Goal: Task Accomplishment & Management: Use online tool/utility

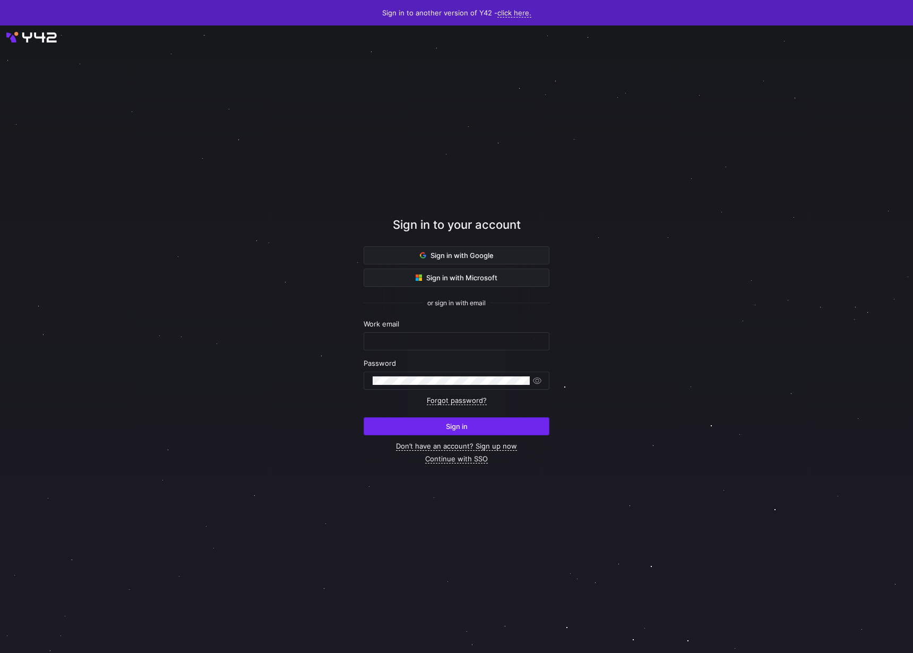
type input "[EMAIL_ADDRESS][DOMAIN_NAME]"
click at [387, 427] on span "submit" at bounding box center [456, 426] width 185 height 17
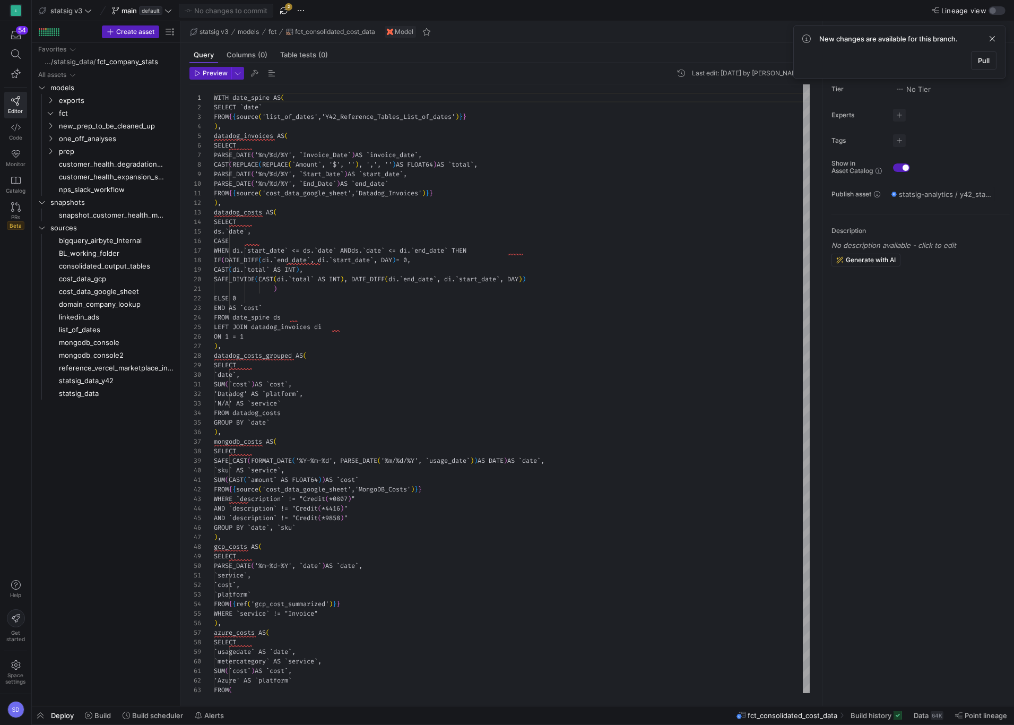
scroll to position [96, 0]
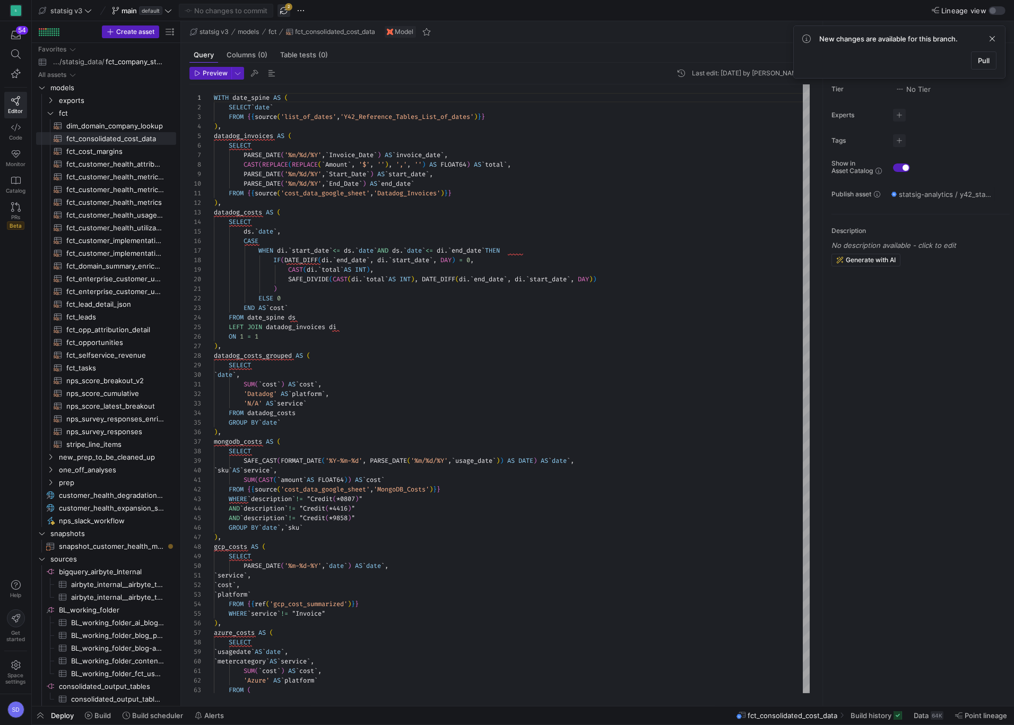
click at [284, 9] on span "button" at bounding box center [284, 10] width 13 height 13
click at [89, 139] on span "fct_consolidated_cost_data​​​​​​​​​​" at bounding box center [115, 139] width 98 height 12
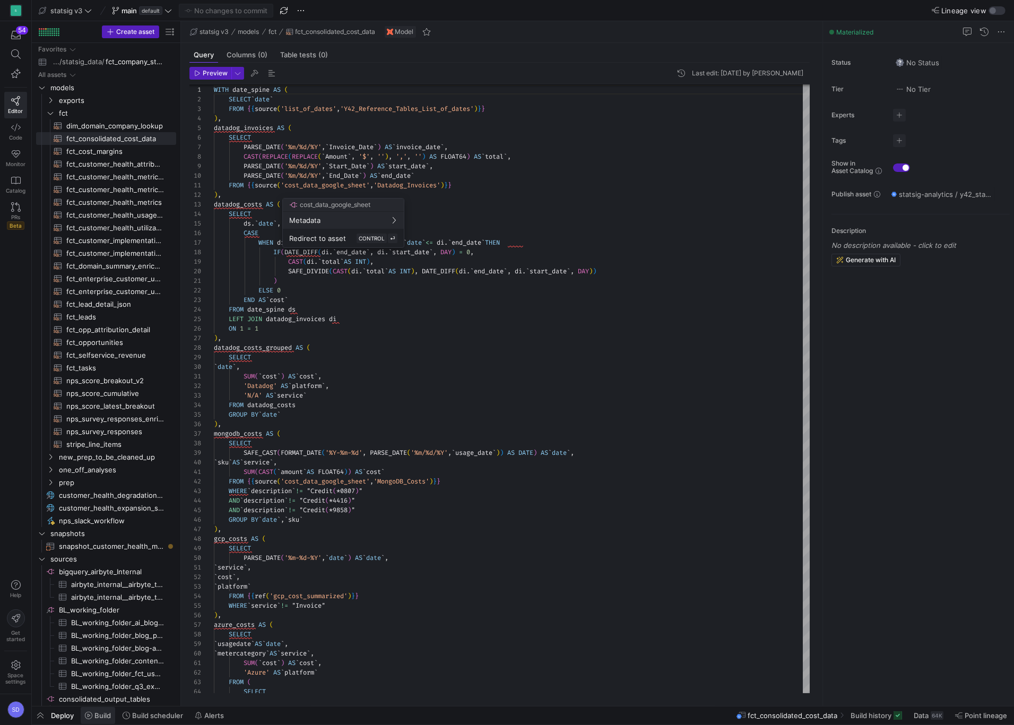
click at [96, 714] on div at bounding box center [507, 362] width 1014 height 725
click at [97, 714] on span "Build" at bounding box center [102, 715] width 16 height 8
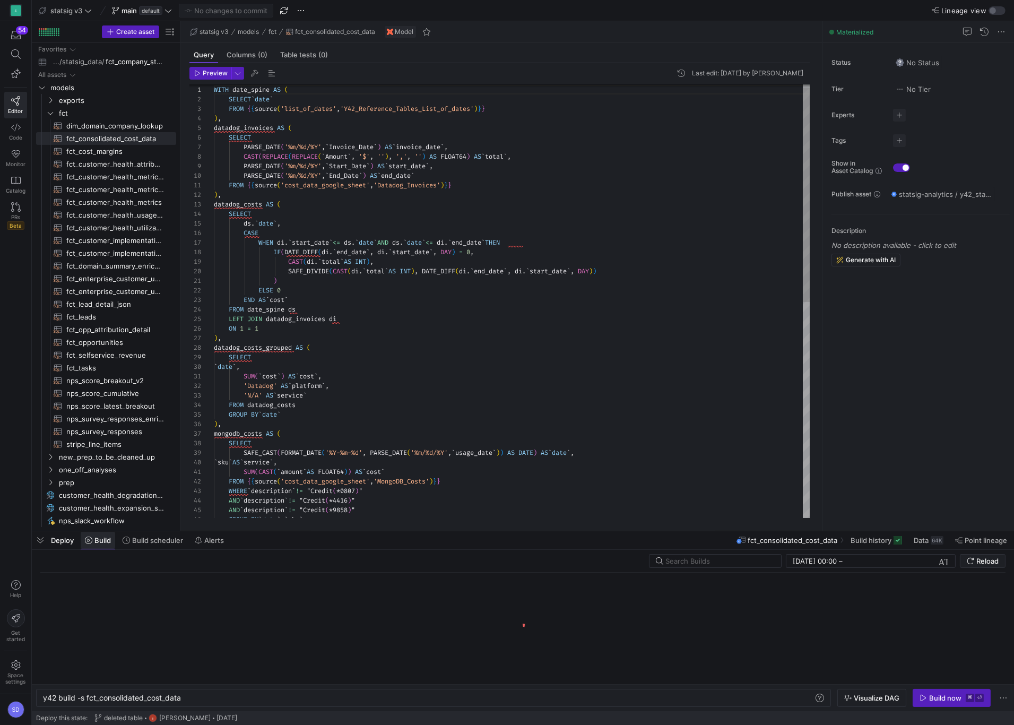
scroll to position [0, 139]
click at [940, 700] on div "Build now" at bounding box center [945, 698] width 32 height 8
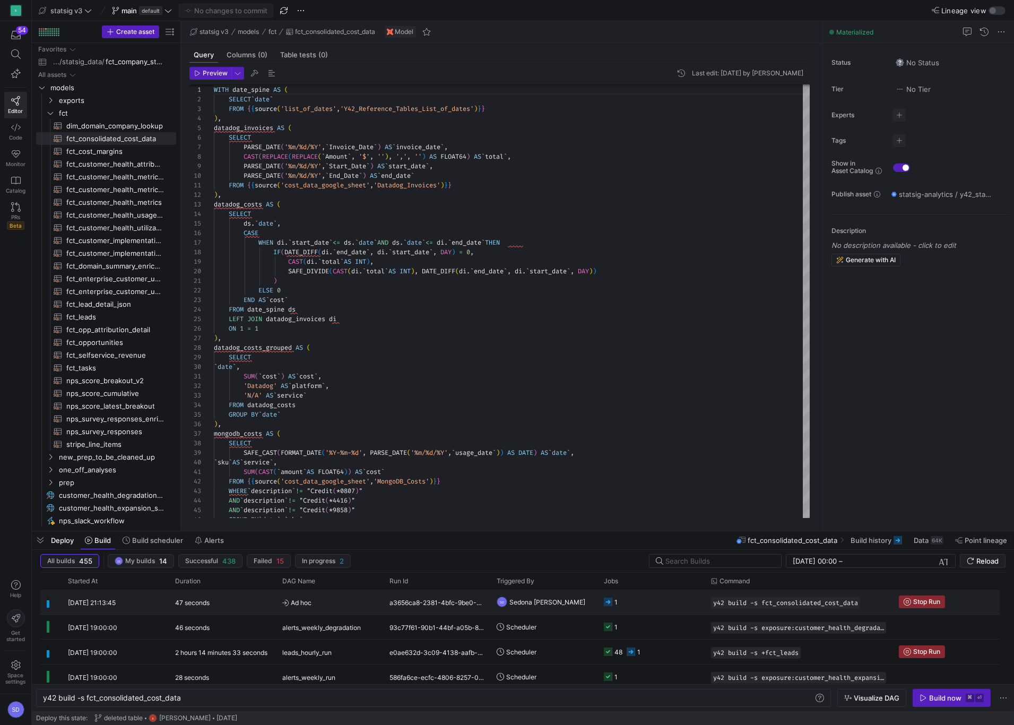
click at [328, 601] on span "Ad hoc" at bounding box center [329, 602] width 94 height 25
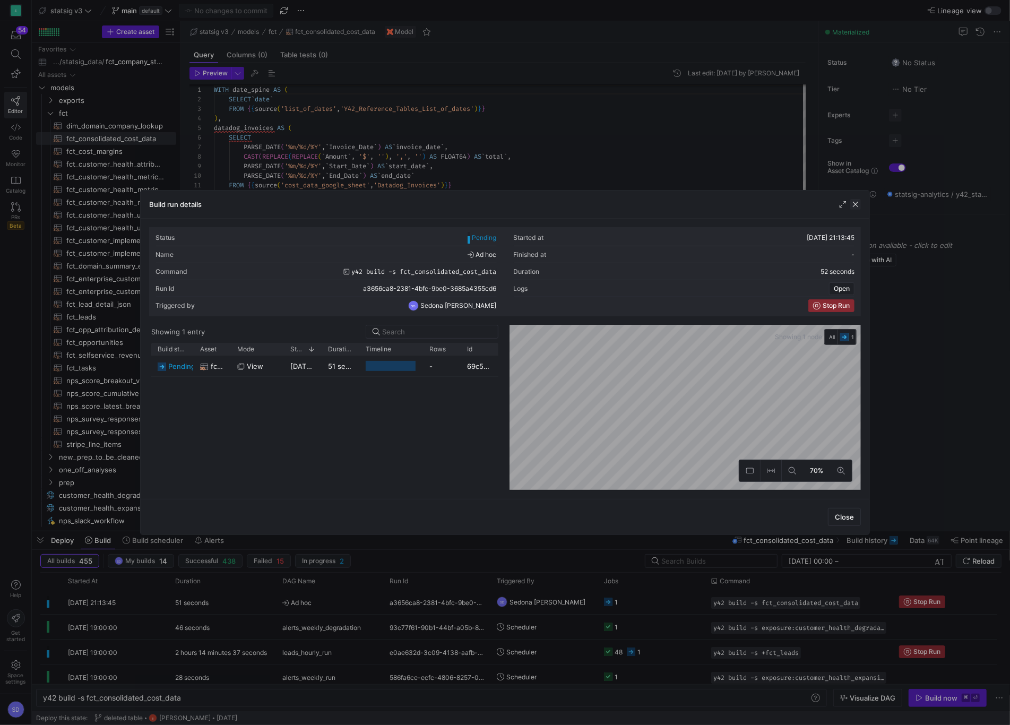
click at [855, 206] on span "button" at bounding box center [855, 204] width 11 height 11
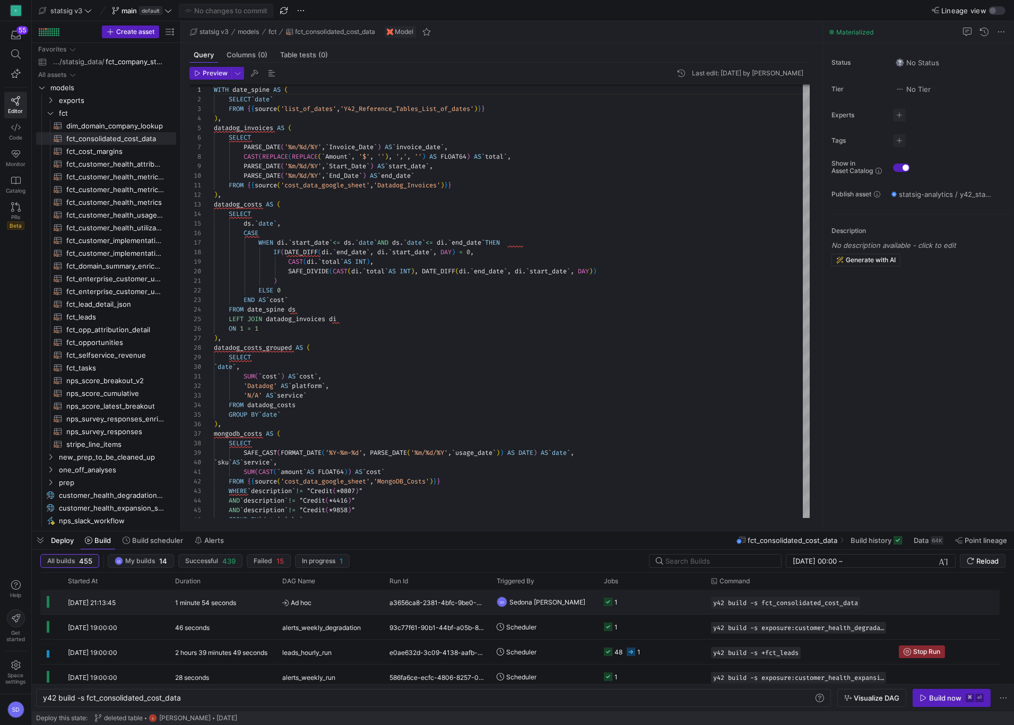
click at [331, 600] on span "Ad hoc" at bounding box center [329, 602] width 94 height 25
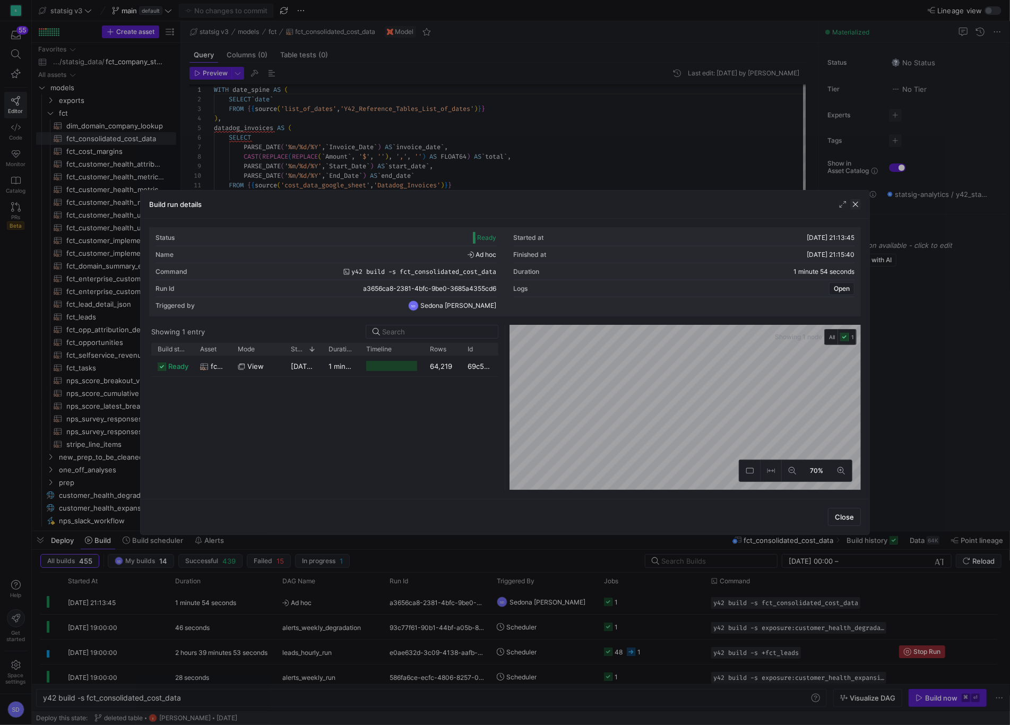
click at [853, 204] on span "button" at bounding box center [855, 204] width 11 height 11
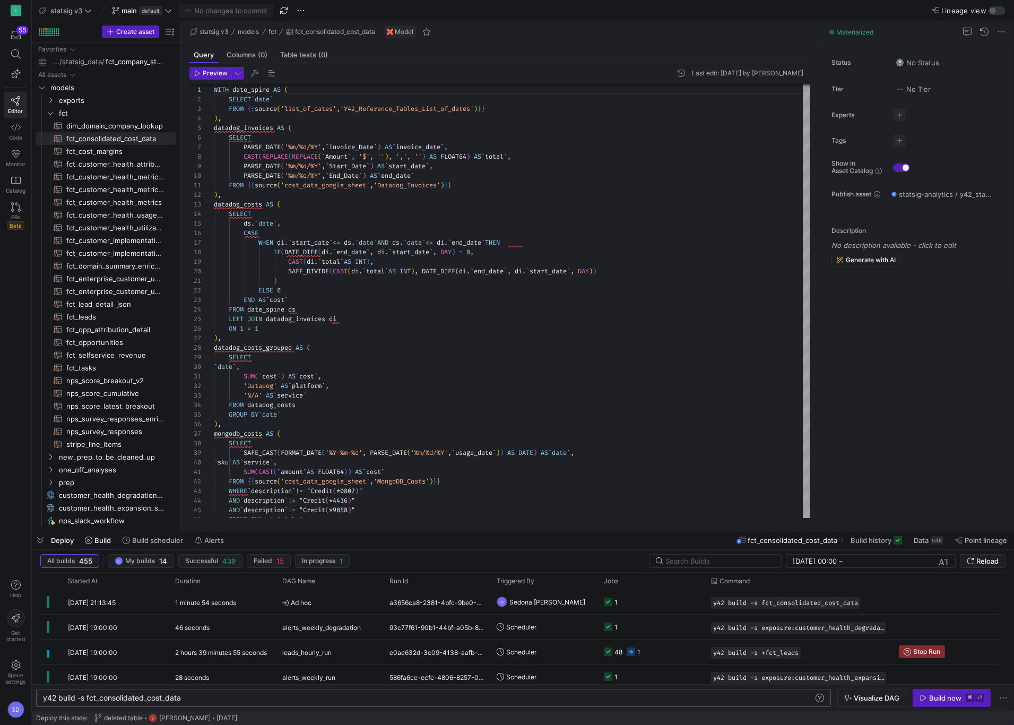
click at [88, 695] on div "y42 build -s fct_consolidated_cost_data" at bounding box center [428, 698] width 771 height 8
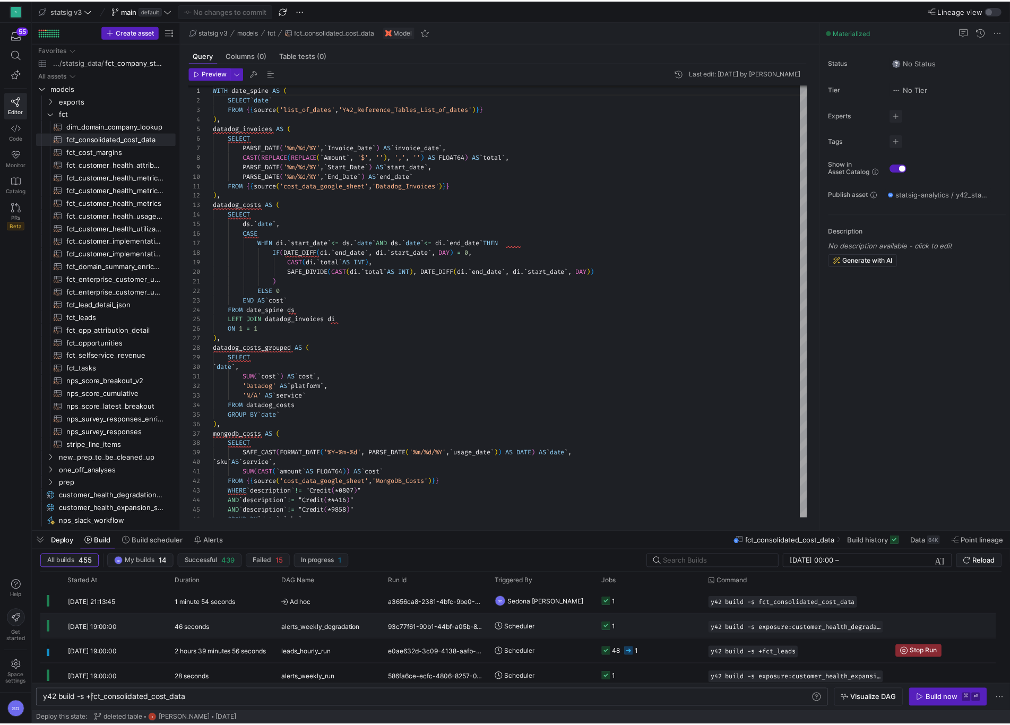
scroll to position [0, 49]
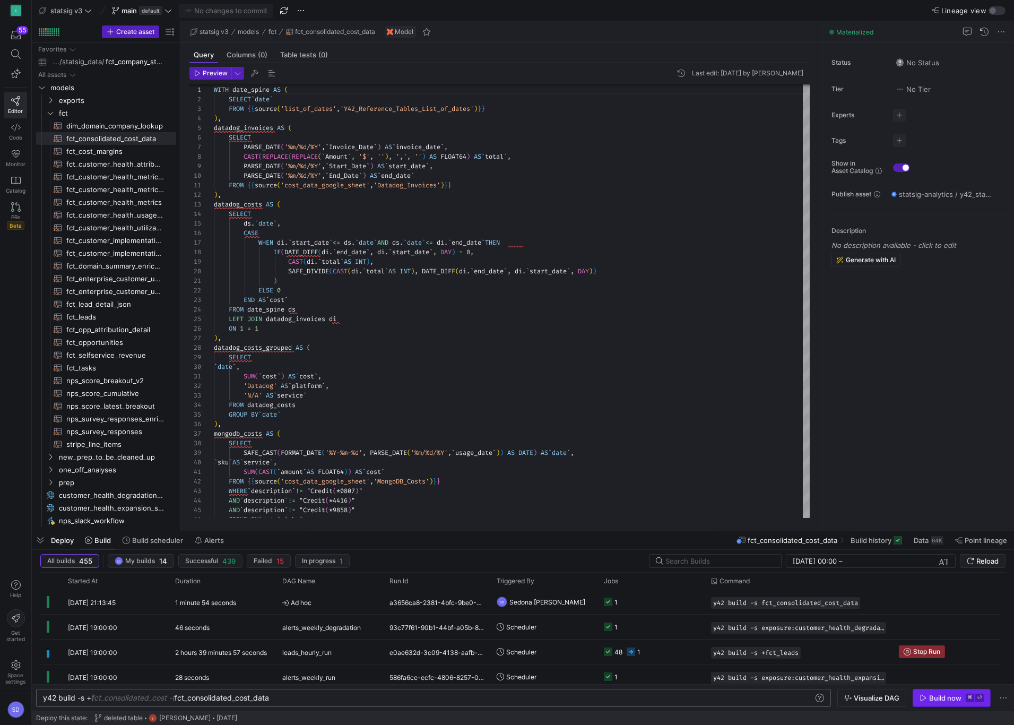
type textarea "y42 build -s +fct_consolidated_cost_data"
click at [948, 700] on div "Build now" at bounding box center [945, 698] width 32 height 8
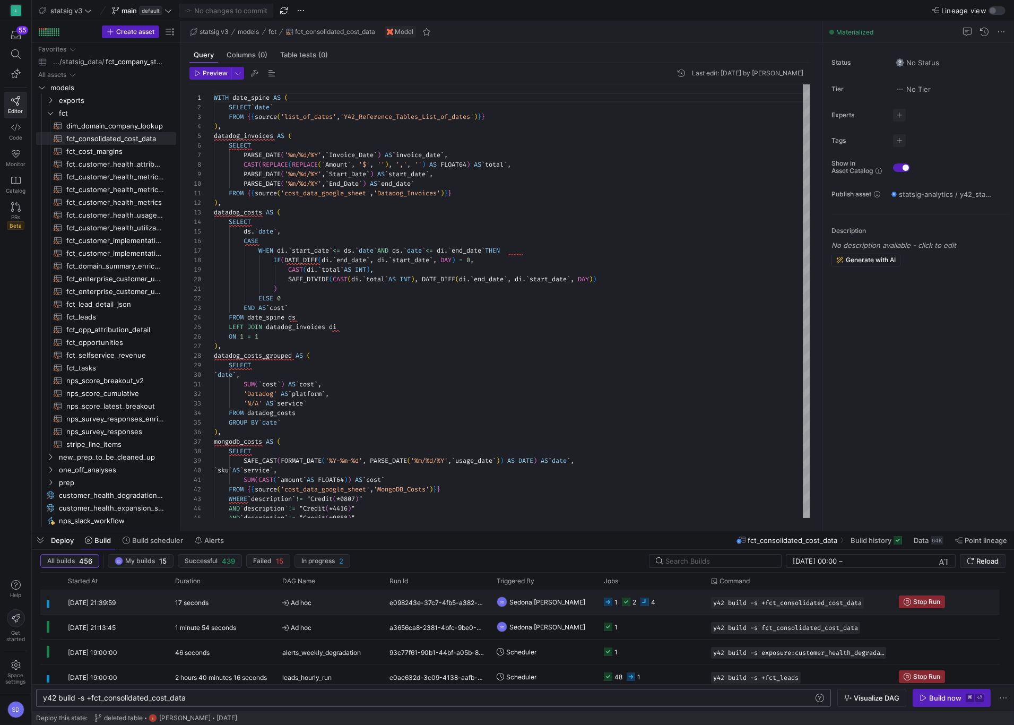
click at [625, 608] on div "2" at bounding box center [629, 602] width 14 height 25
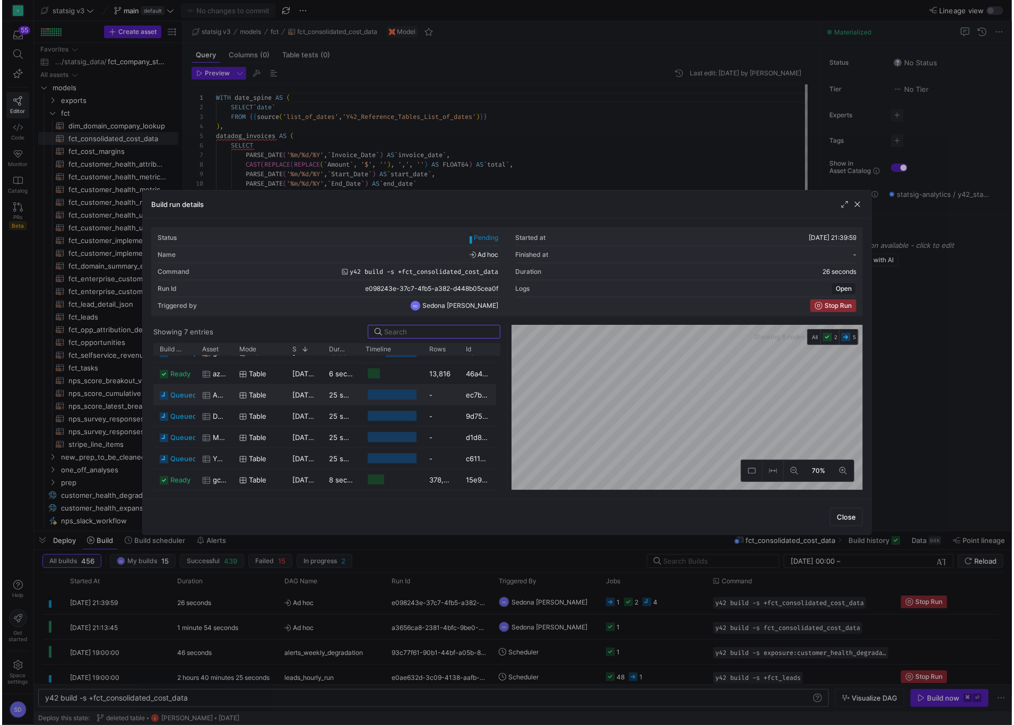
scroll to position [0, 0]
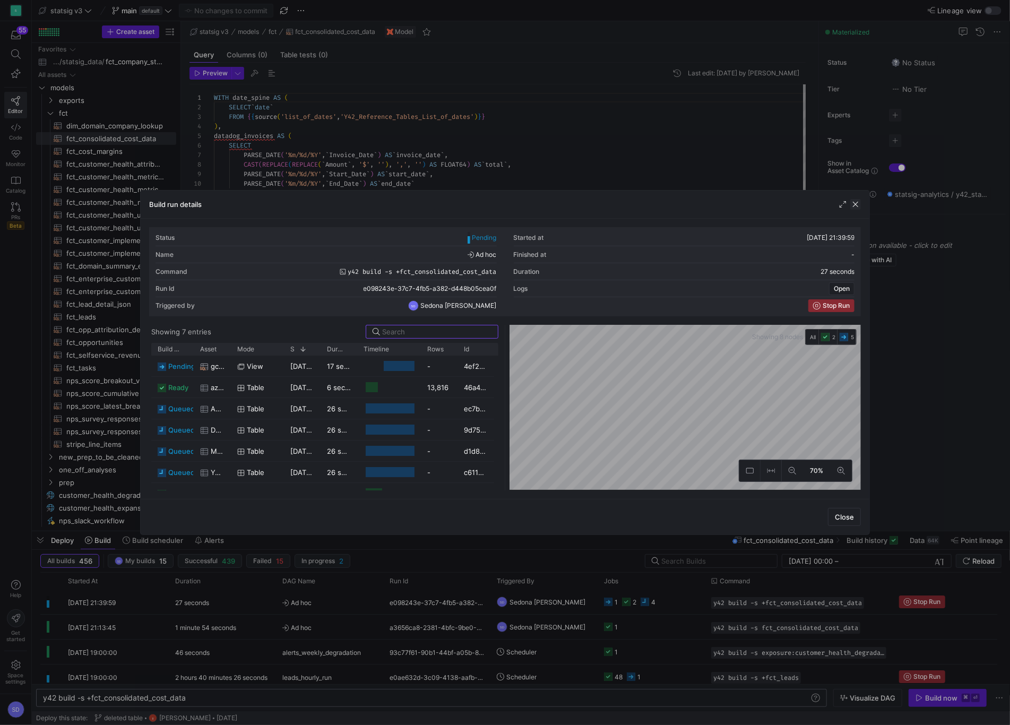
click at [855, 203] on span "button" at bounding box center [855, 204] width 11 height 11
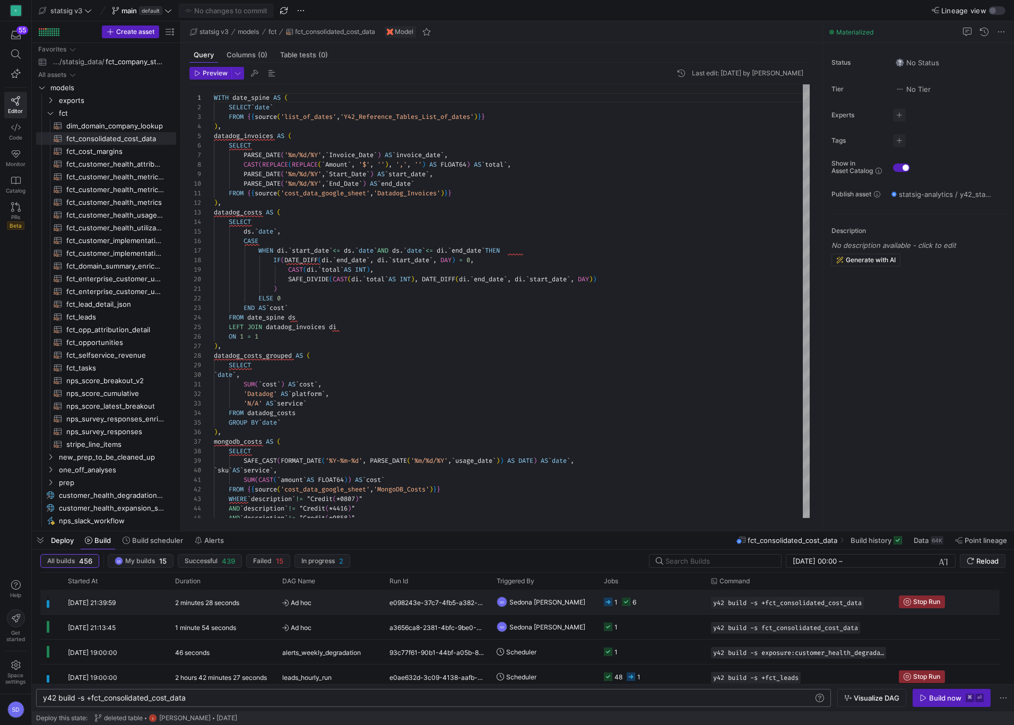
click at [230, 600] on y42-duration "2 minutes 28 seconds" at bounding box center [207, 603] width 64 height 8
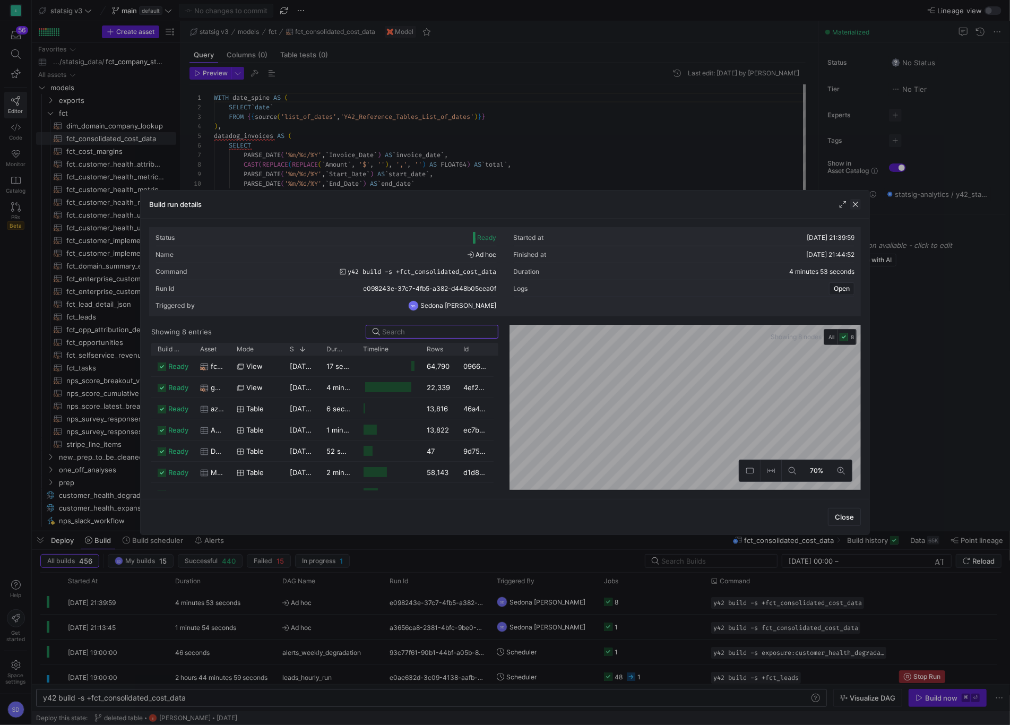
click at [858, 204] on span "button" at bounding box center [855, 204] width 11 height 11
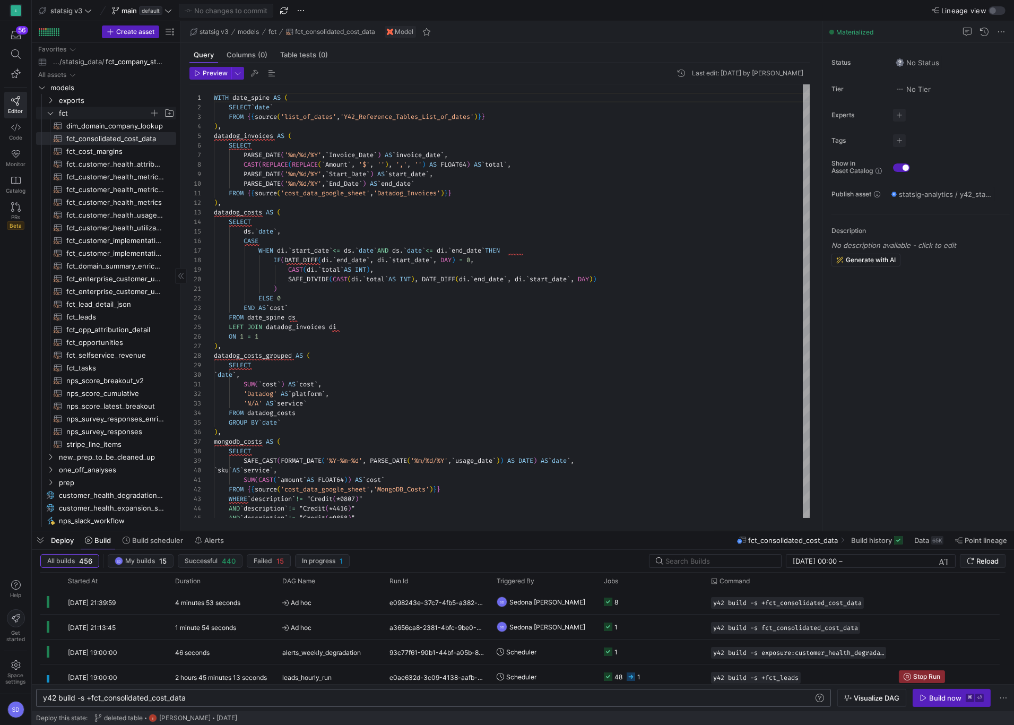
click at [52, 112] on icon "Press SPACE to select this row." at bounding box center [50, 113] width 5 height 3
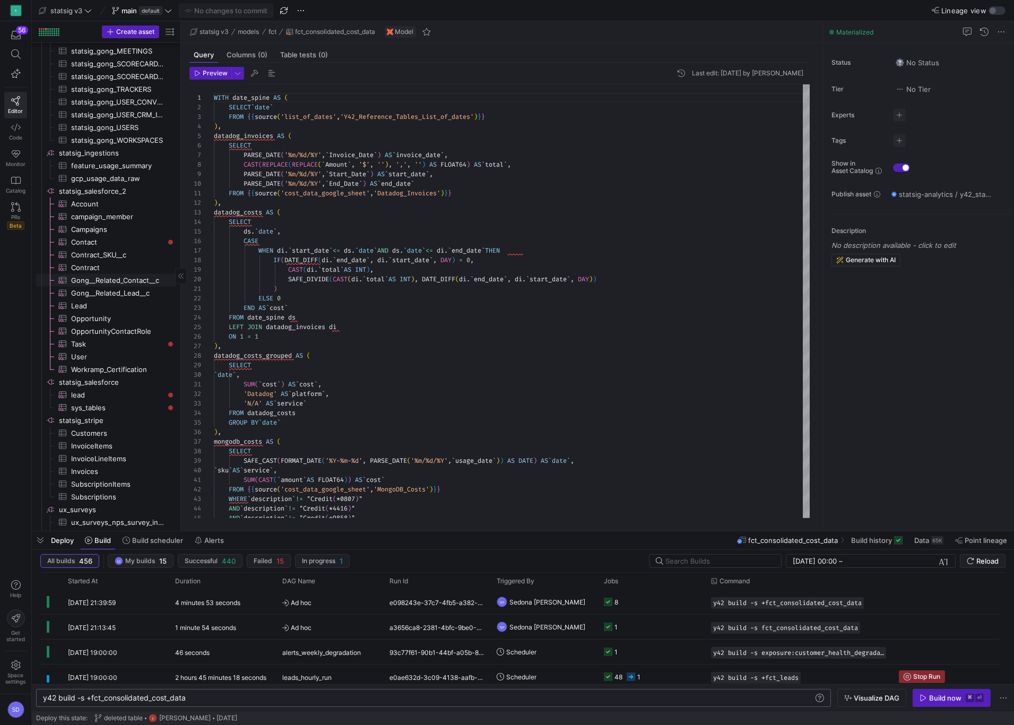
scroll to position [1137, 0]
click at [86, 299] on span "Lead​​​​​​​​​" at bounding box center [117, 301] width 93 height 12
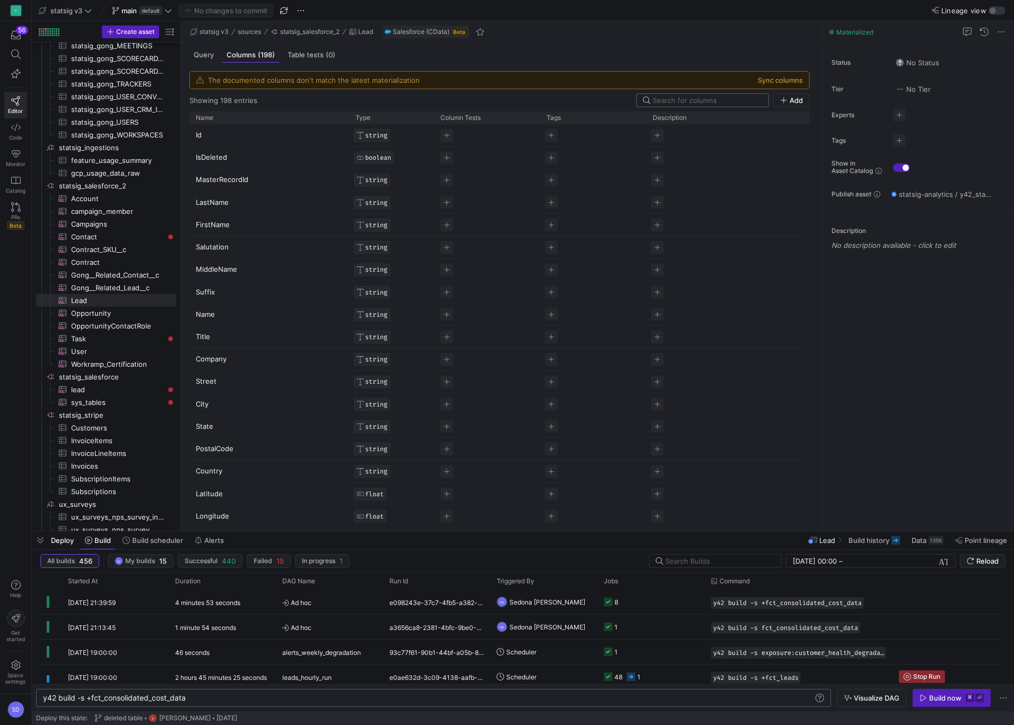
click at [706, 98] on input at bounding box center [707, 100] width 109 height 8
click at [783, 77] on button "Sync columns" at bounding box center [780, 80] width 45 height 8
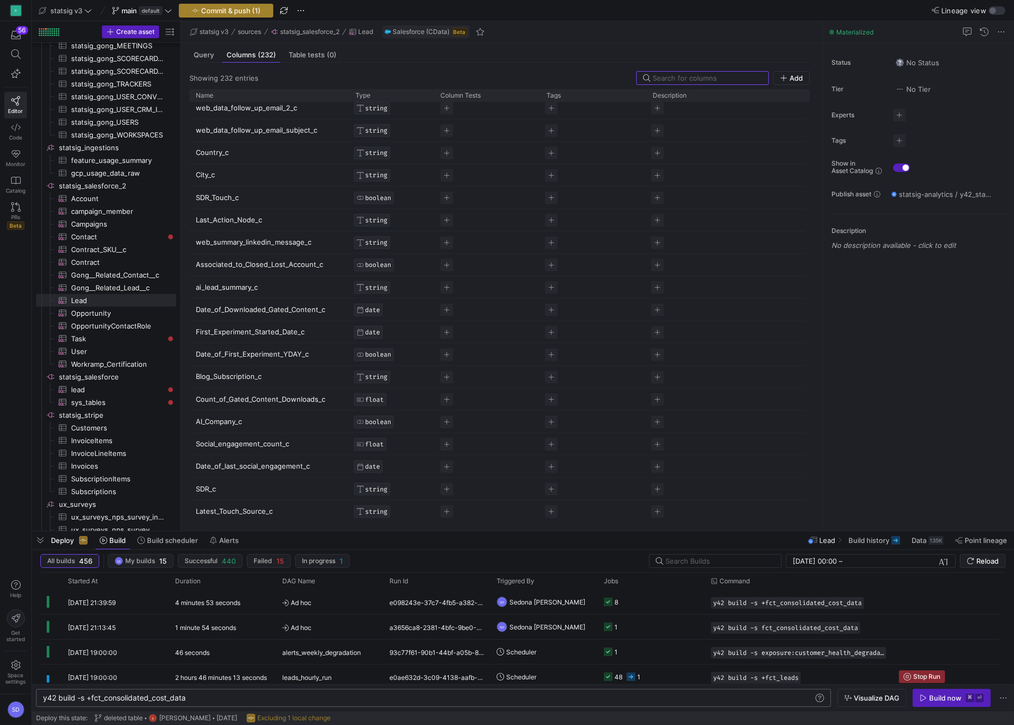
click at [233, 12] on span "Commit & push (1)" at bounding box center [230, 10] width 59 height 8
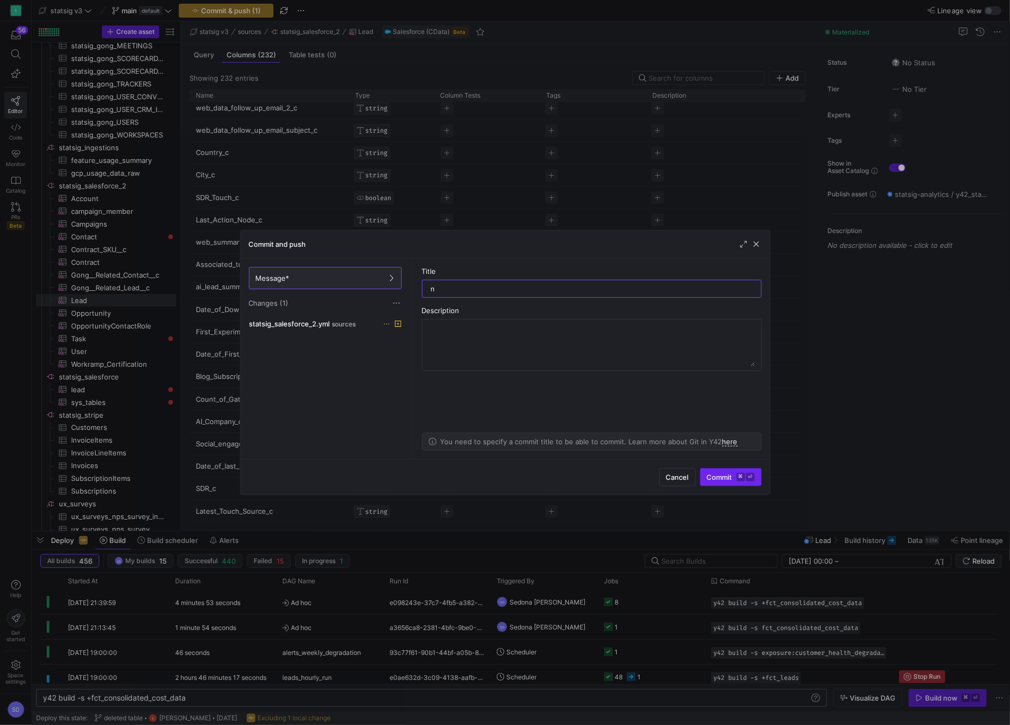
type input "n"
click at [724, 472] on span "submit" at bounding box center [730, 477] width 60 height 17
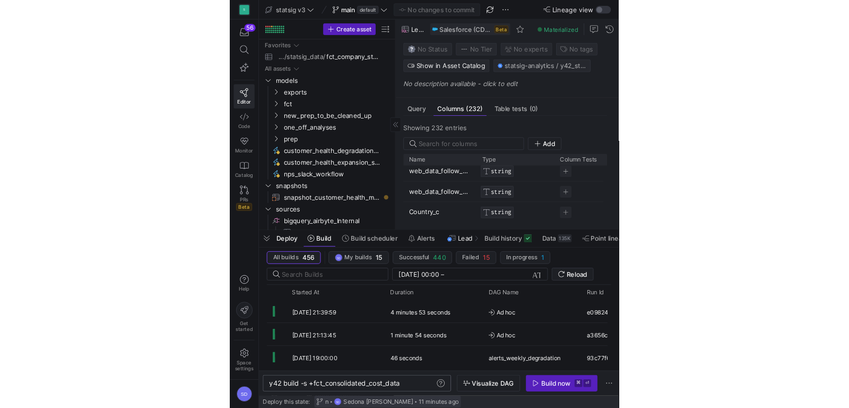
scroll to position [4777, 0]
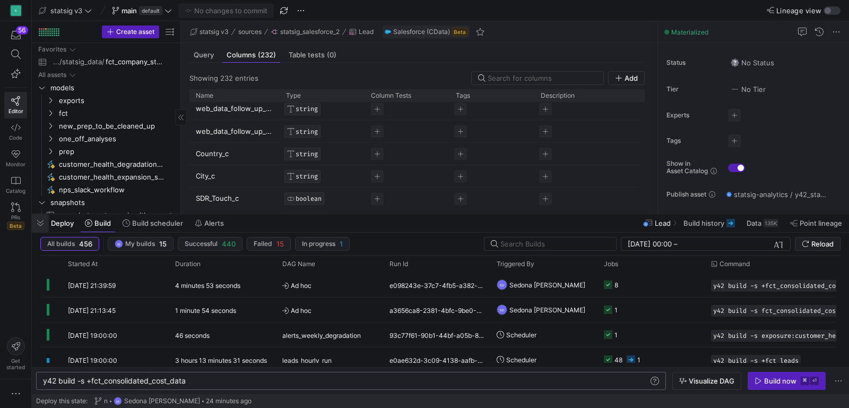
click at [44, 225] on span "button" at bounding box center [40, 223] width 17 height 18
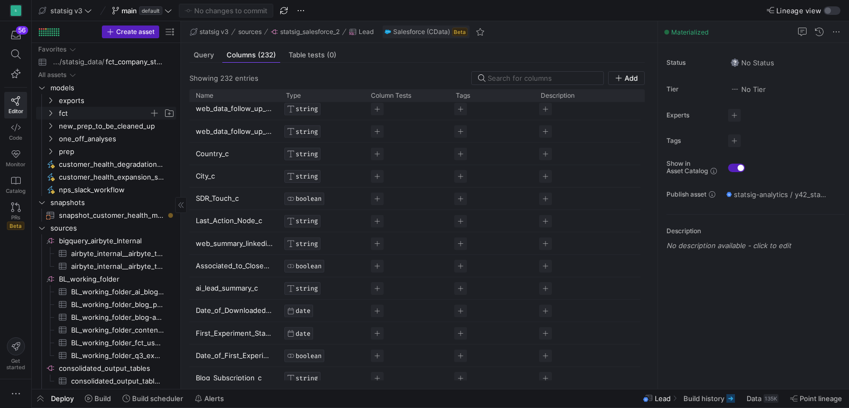
click at [52, 111] on icon "Press SPACE to select this row." at bounding box center [50, 113] width 7 height 6
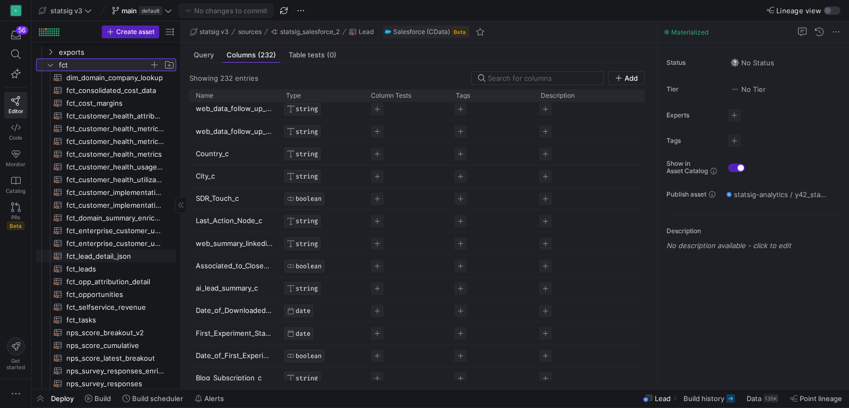
scroll to position [50, 0]
click at [80, 262] on span "fct_leads​​​​​​​​​​" at bounding box center [115, 267] width 98 height 12
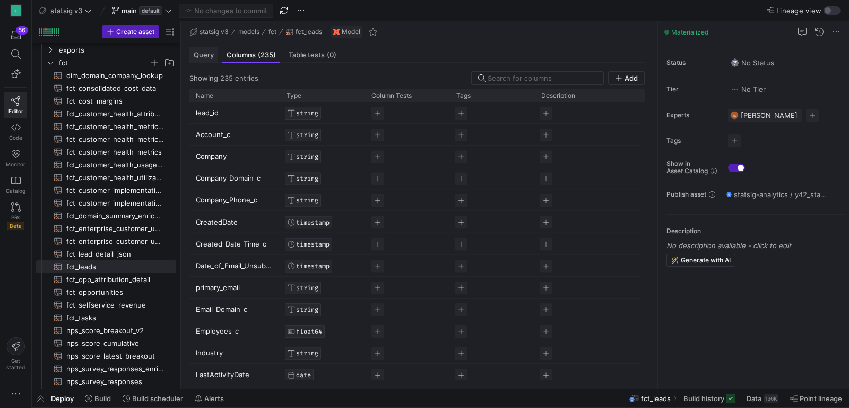
click at [208, 56] on span "Query" at bounding box center [204, 54] width 20 height 7
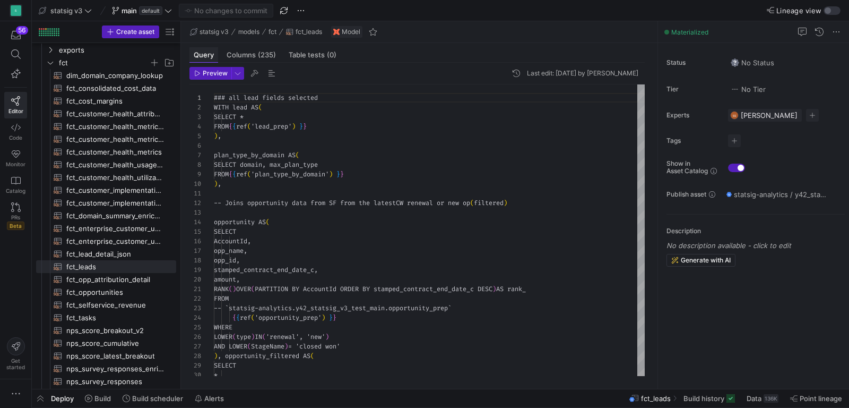
scroll to position [96, 0]
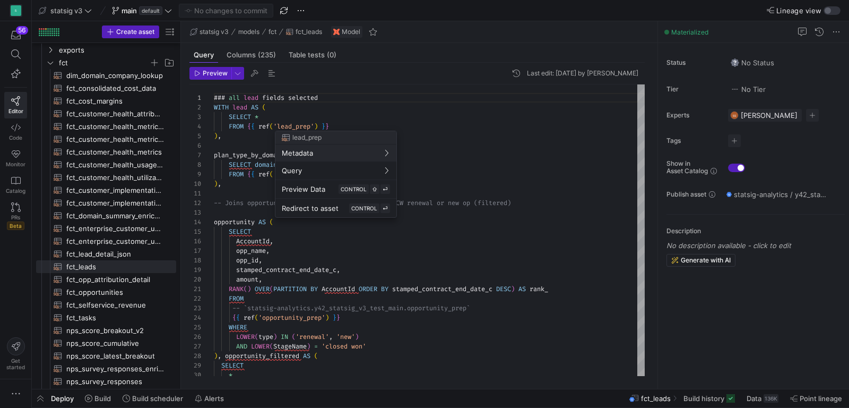
click at [230, 151] on div at bounding box center [424, 204] width 849 height 408
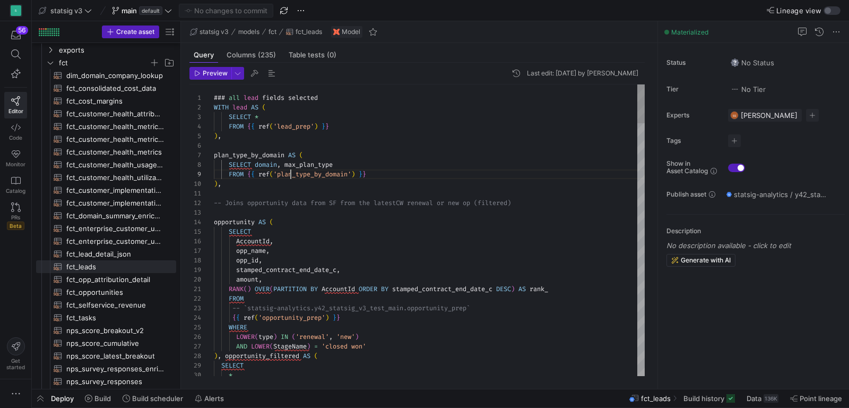
drag, startPoint x: 340, startPoint y: 129, endPoint x: 215, endPoint y: 100, distance: 128.1
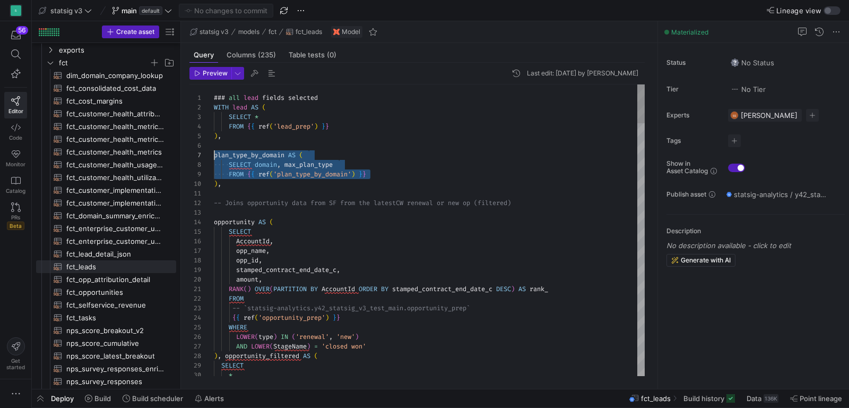
scroll to position [57, 0]
drag, startPoint x: 382, startPoint y: 172, endPoint x: 213, endPoint y: 154, distance: 169.7
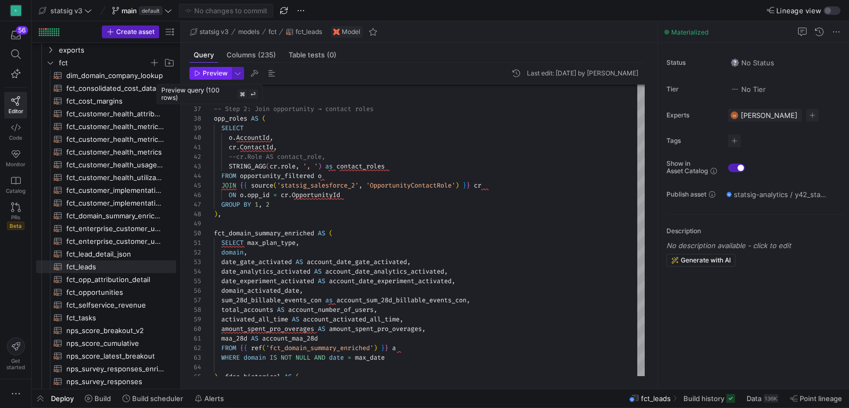
click at [209, 71] on span "Preview" at bounding box center [215, 73] width 25 height 7
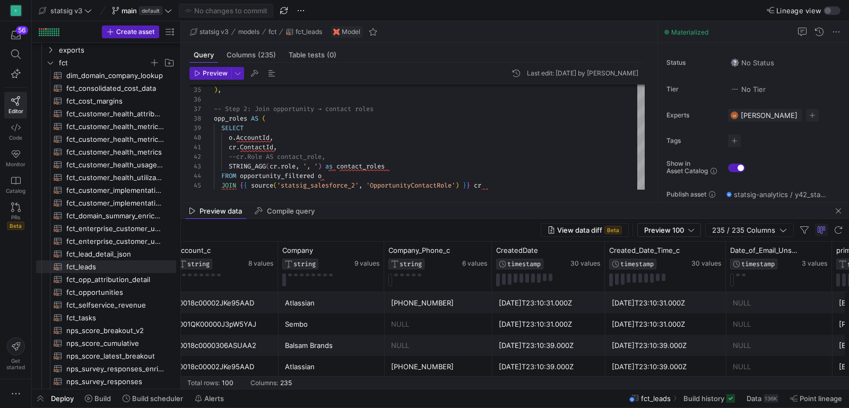
scroll to position [0, 335]
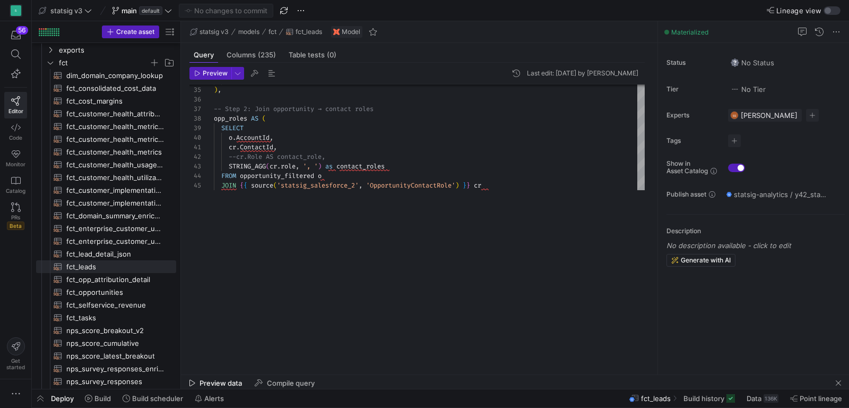
drag, startPoint x: 444, startPoint y: 203, endPoint x: 404, endPoint y: 444, distance: 244.7
click at [404, 408] on html "S 56 Editor Code Monitor Catalog PRs Beta Get started statsig v3 main default N…" at bounding box center [424, 204] width 849 height 408
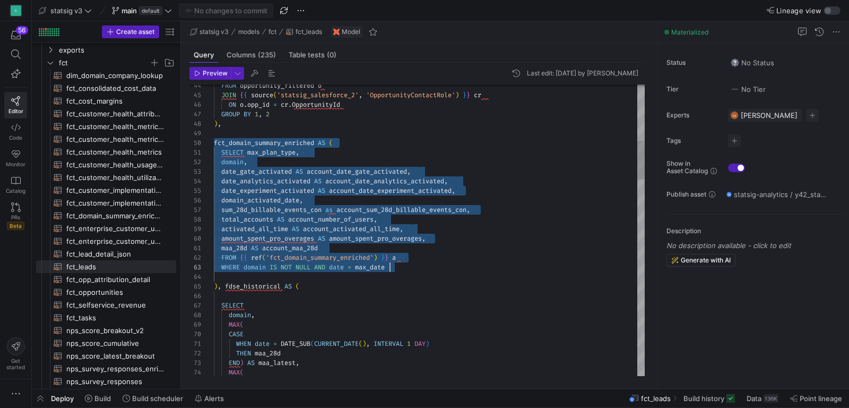
drag, startPoint x: 214, startPoint y: 143, endPoint x: 416, endPoint y: 265, distance: 236.2
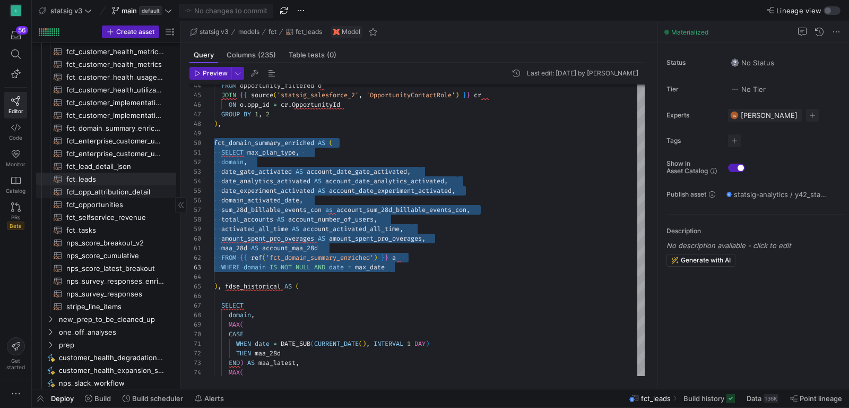
scroll to position [139, 0]
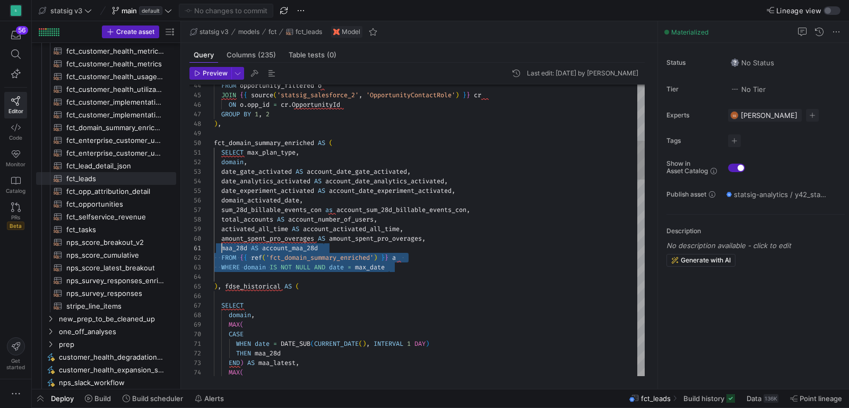
scroll to position [86, 4]
drag, startPoint x: 404, startPoint y: 263, endPoint x: 217, endPoint y: 235, distance: 189.9
type textarea "maa_28d AS account_maa_28d FROM {{ ref('fct_domain_summary_enriched') }} a WHER…"
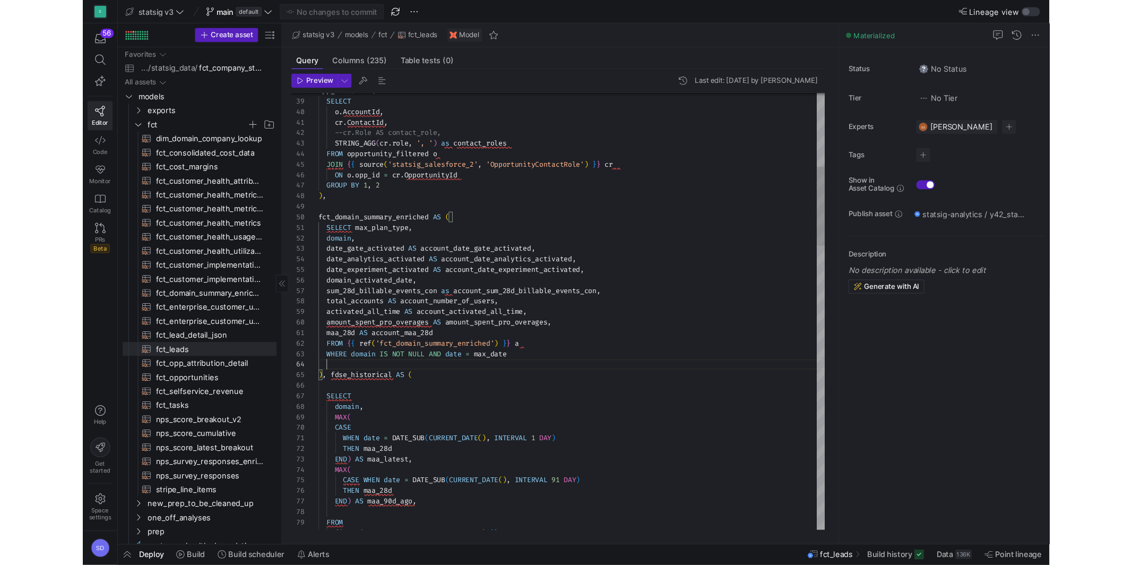
scroll to position [29, 7]
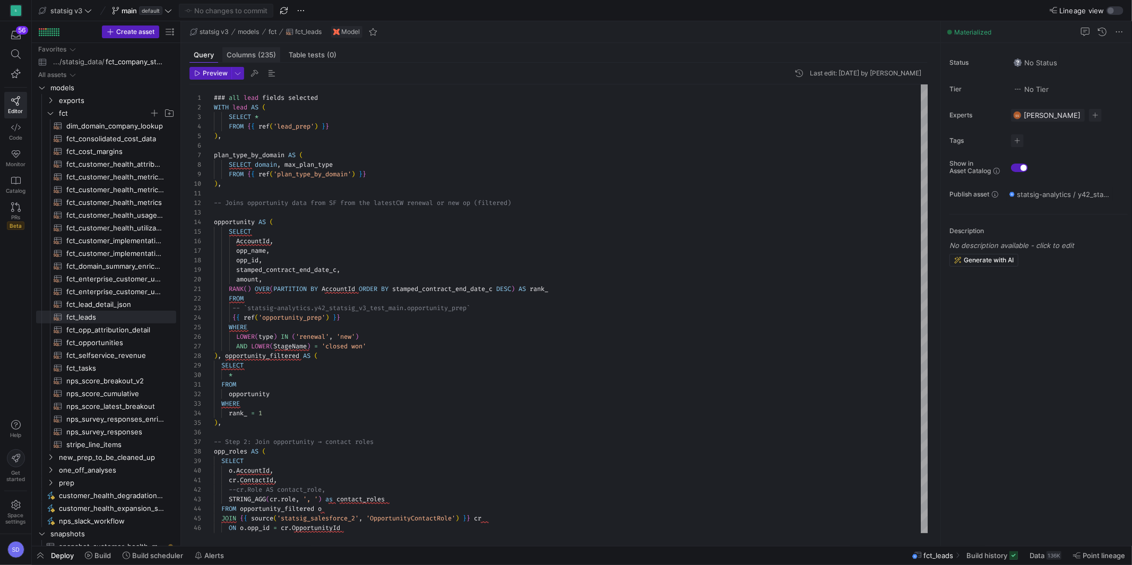
click at [262, 58] on div "Columns (235)" at bounding box center [251, 54] width 58 height 15
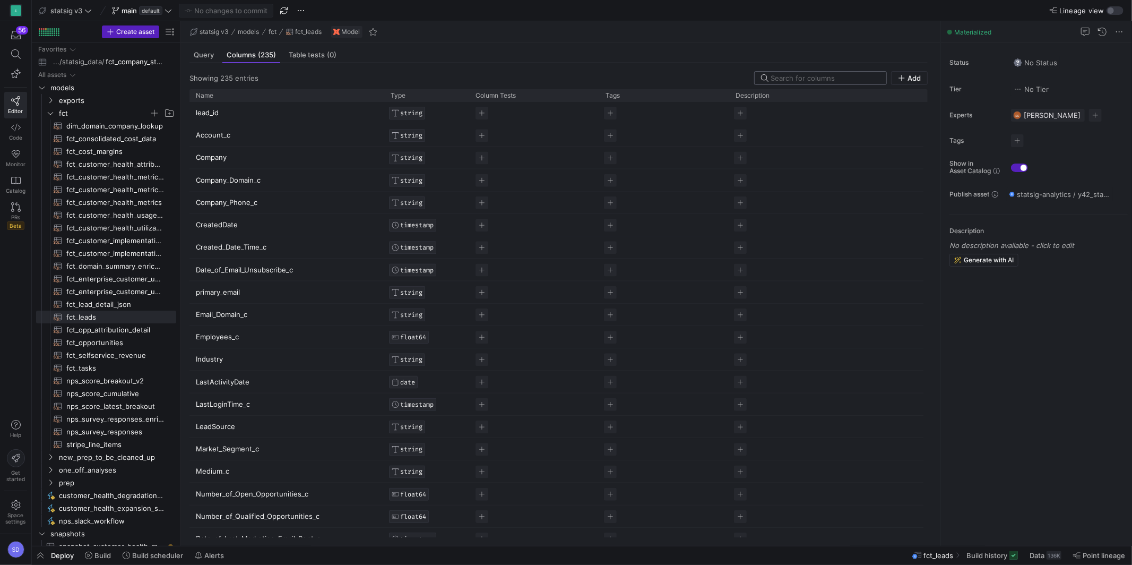
click at [773, 81] on input at bounding box center [825, 78] width 109 height 8
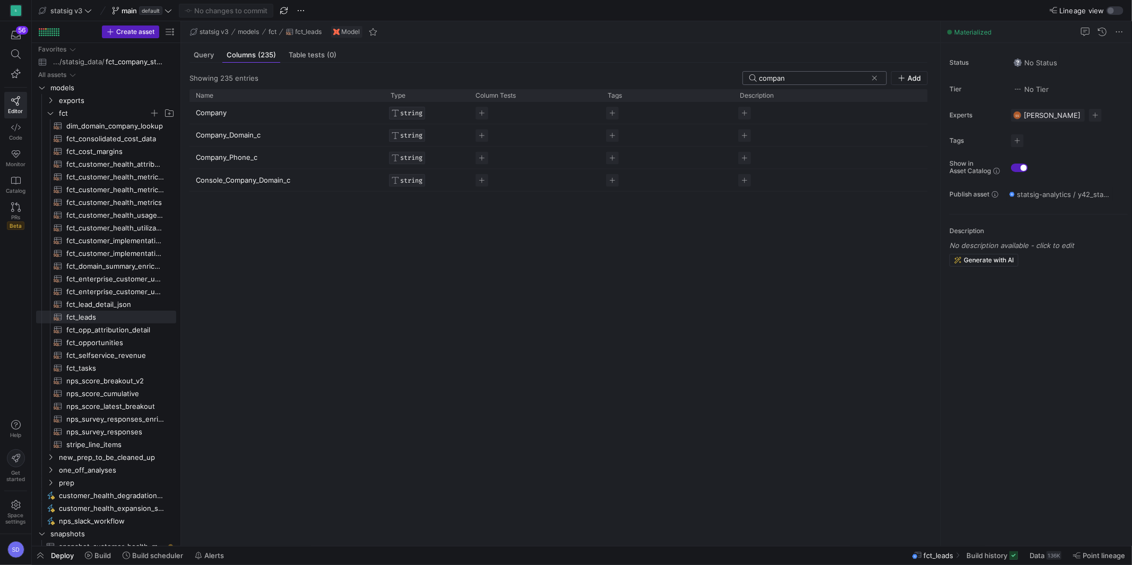
click at [788, 77] on input "compan" at bounding box center [813, 78] width 108 height 8
click at [788, 79] on input "compan" at bounding box center [813, 78] width 108 height 8
type input "account"
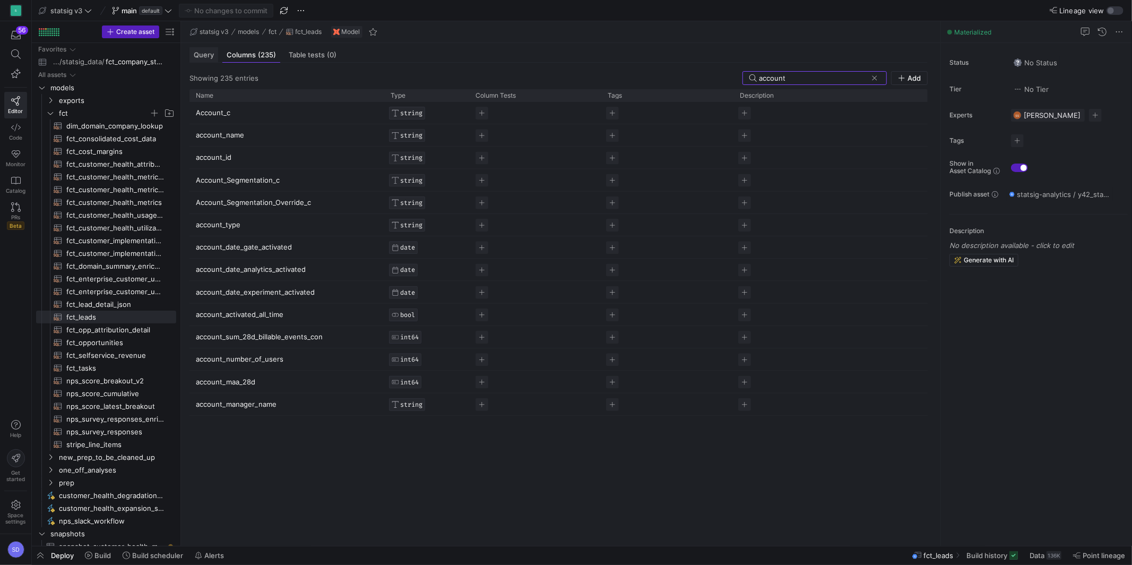
click at [206, 58] on span "Query" at bounding box center [204, 54] width 20 height 7
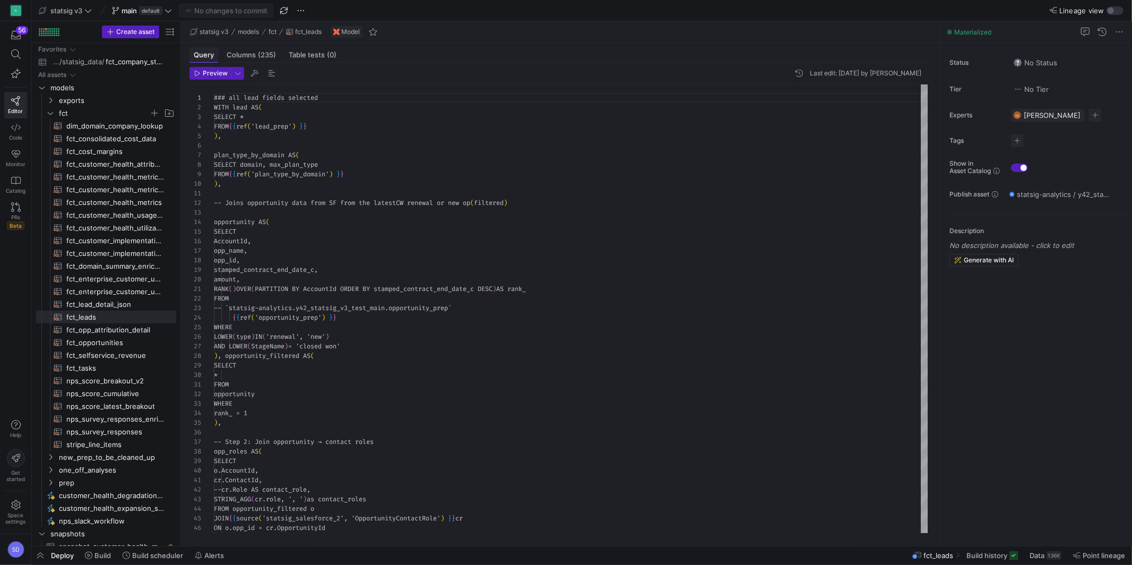
scroll to position [96, 0]
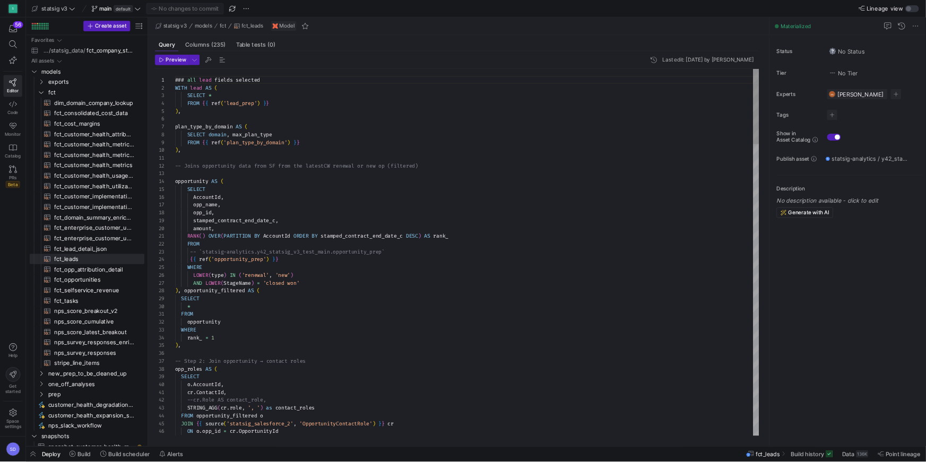
scroll to position [96, 0]
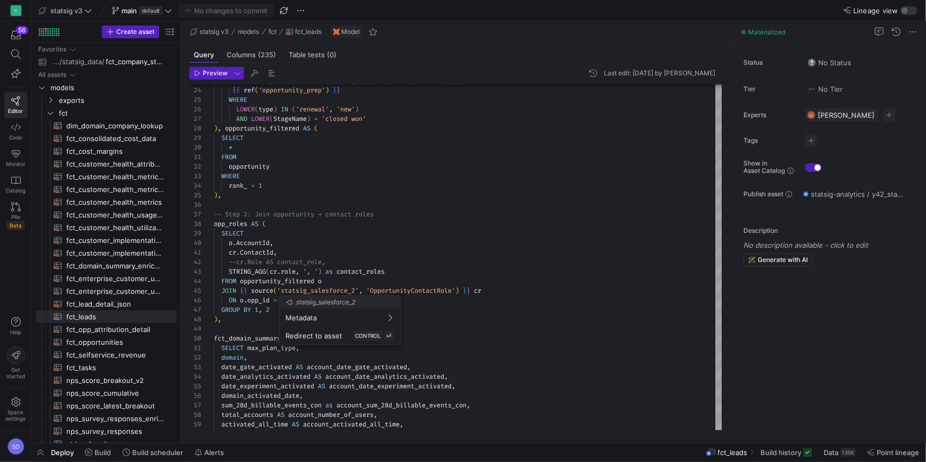
click at [351, 199] on div at bounding box center [463, 231] width 926 height 462
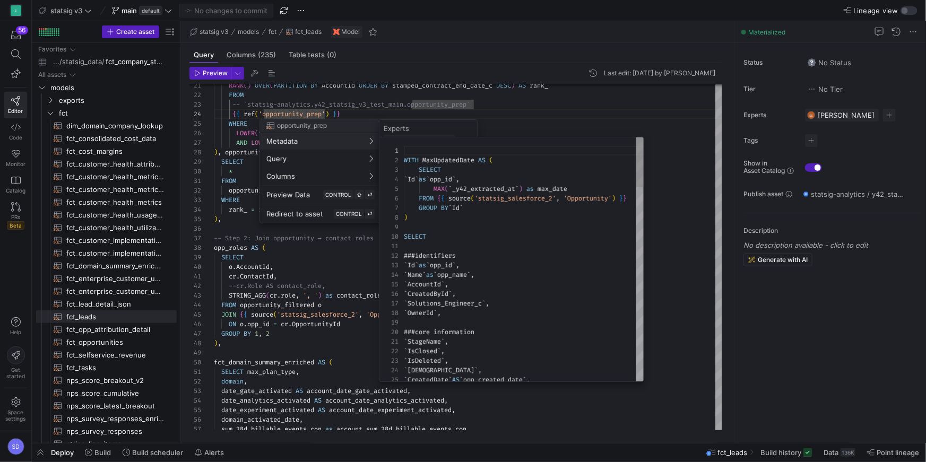
scroll to position [0, 0]
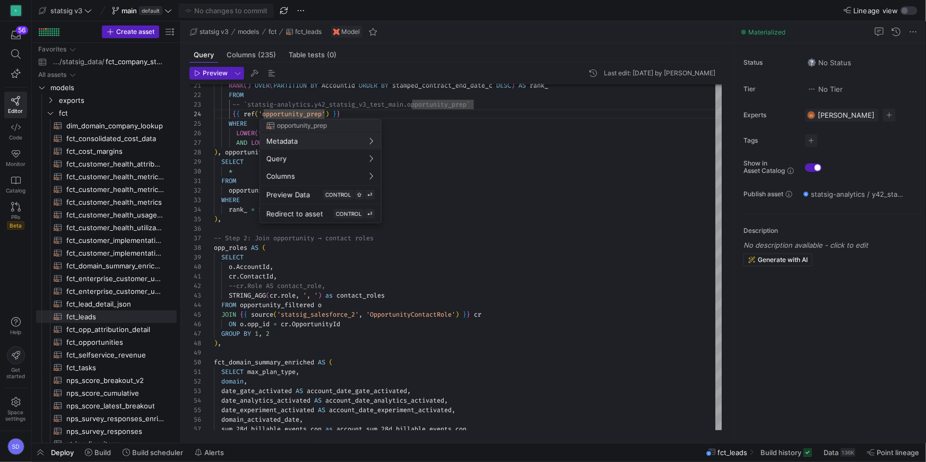
click at [309, 311] on div at bounding box center [463, 231] width 926 height 462
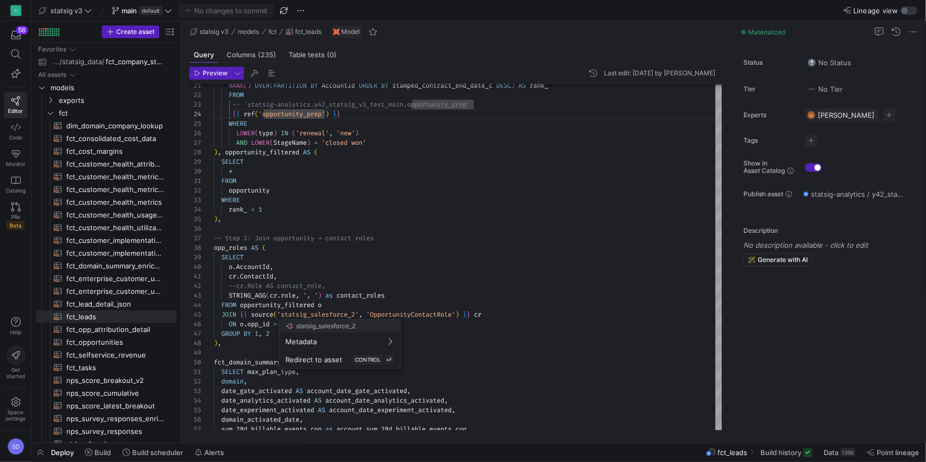
click at [352, 285] on div at bounding box center [463, 231] width 926 height 462
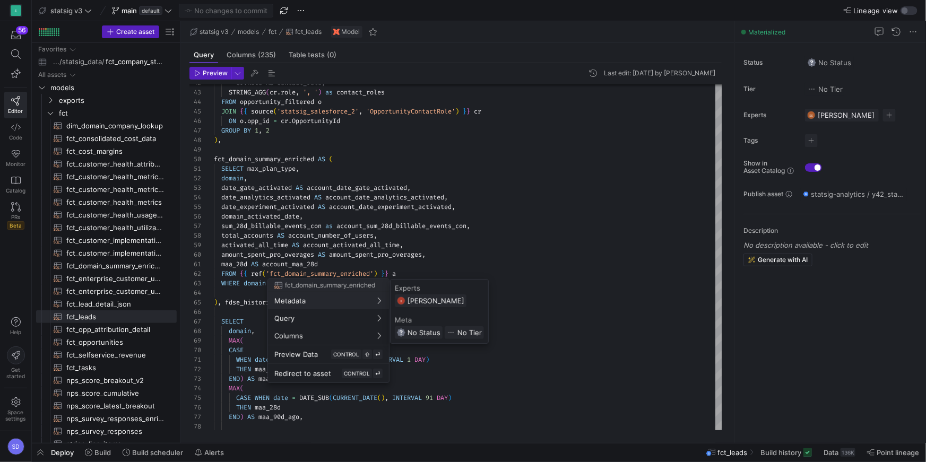
click at [479, 197] on div at bounding box center [463, 231] width 926 height 462
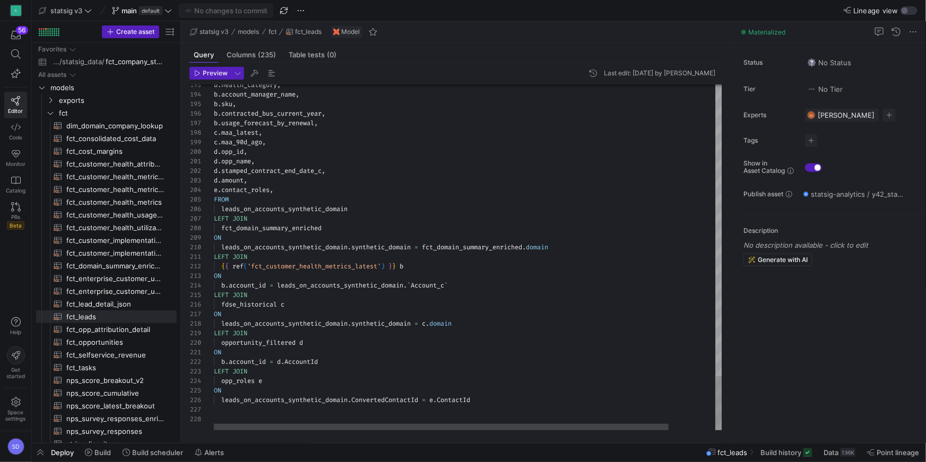
scroll to position [67, 99]
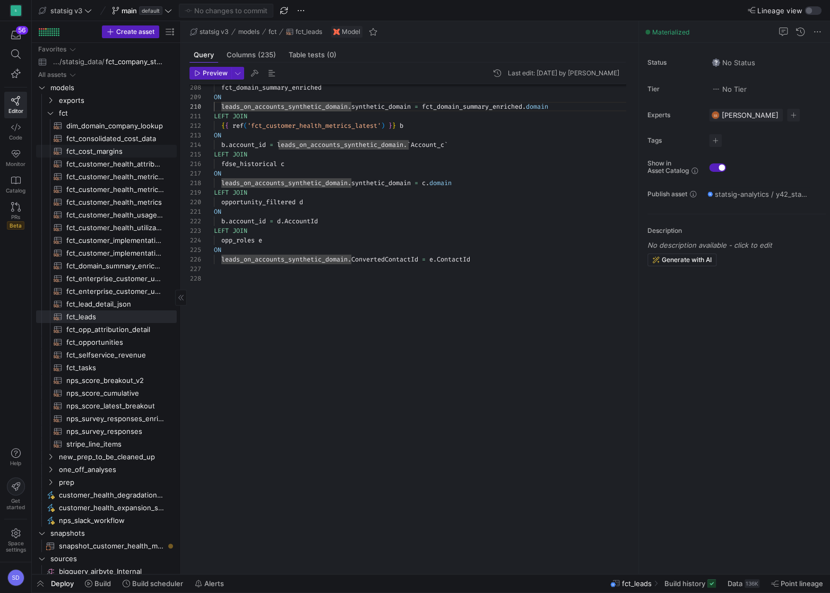
scroll to position [85, 96]
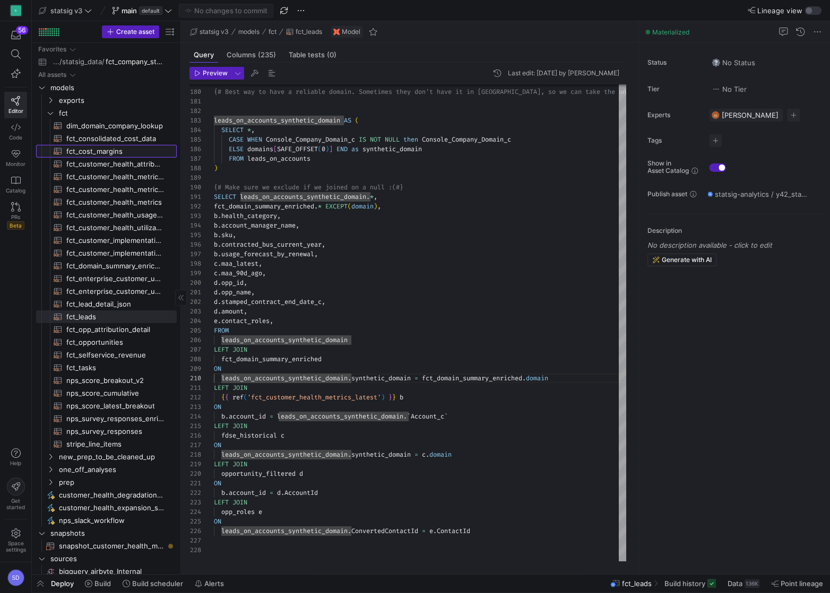
click at [80, 151] on span "fct_cost_margins​​​​​​​​​​" at bounding box center [115, 151] width 98 height 12
type textarea "WITH daily_revenue AS ( SELECT PARSE_DATE('%m/%d/%Y', `Date`) AS `date`, SAFE_C…"
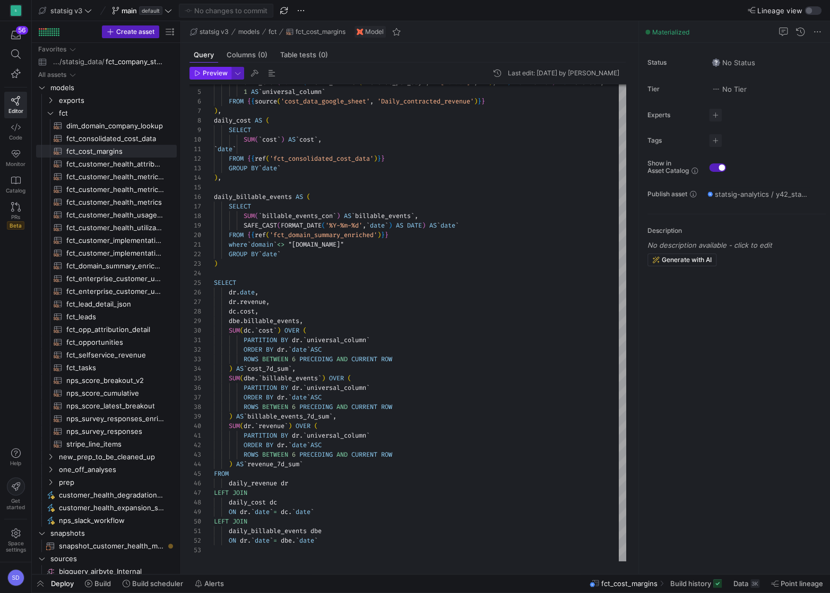
click at [208, 72] on span "Preview" at bounding box center [215, 73] width 25 height 7
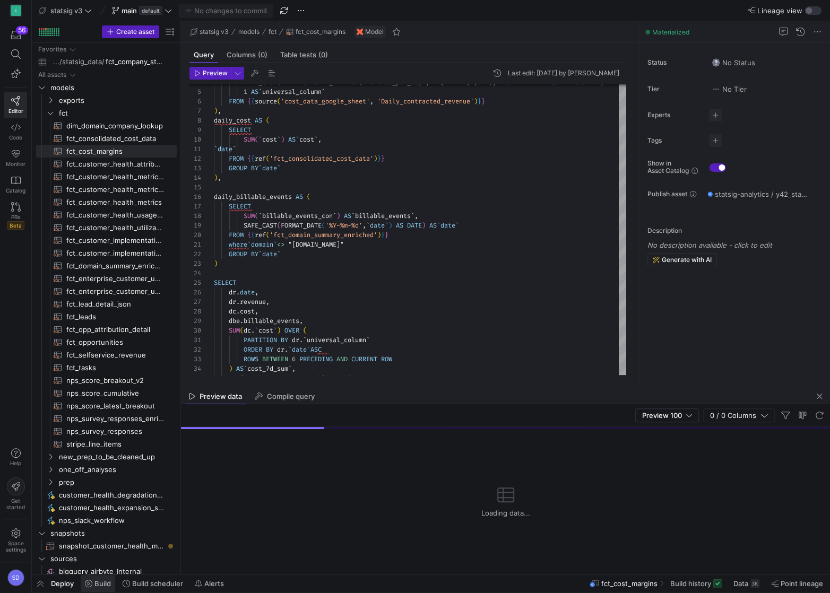
click at [97, 564] on span "Build" at bounding box center [102, 583] width 16 height 8
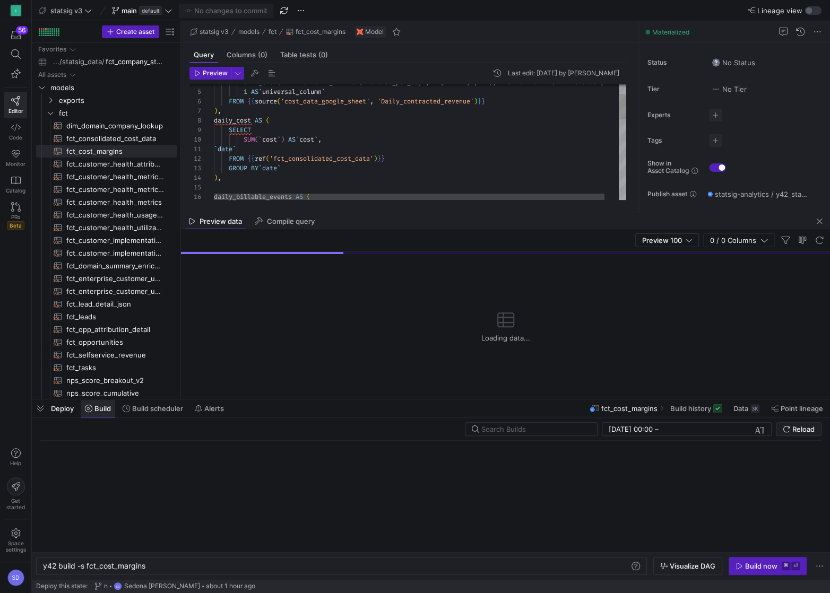
scroll to position [0, 102]
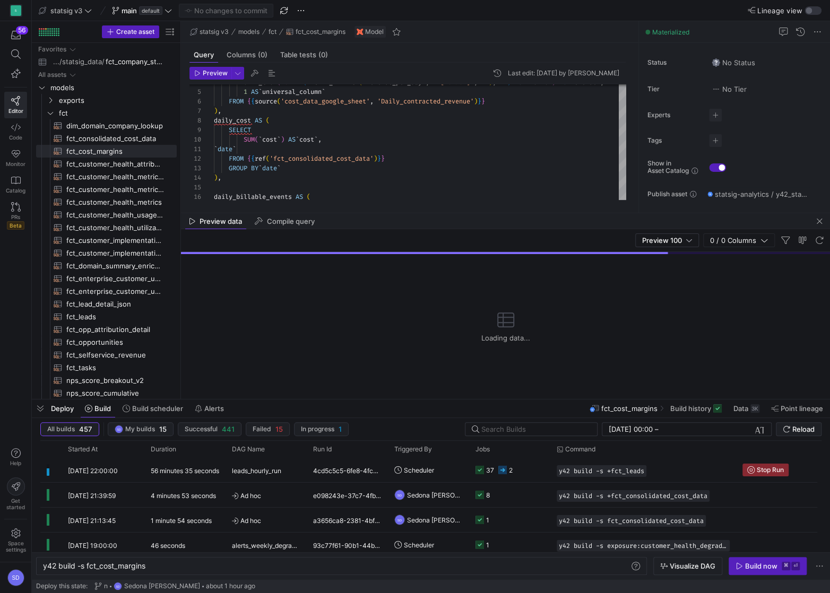
click at [749, 564] on div "Build now" at bounding box center [761, 566] width 32 height 8
